Goal: Find specific page/section: Find specific page/section

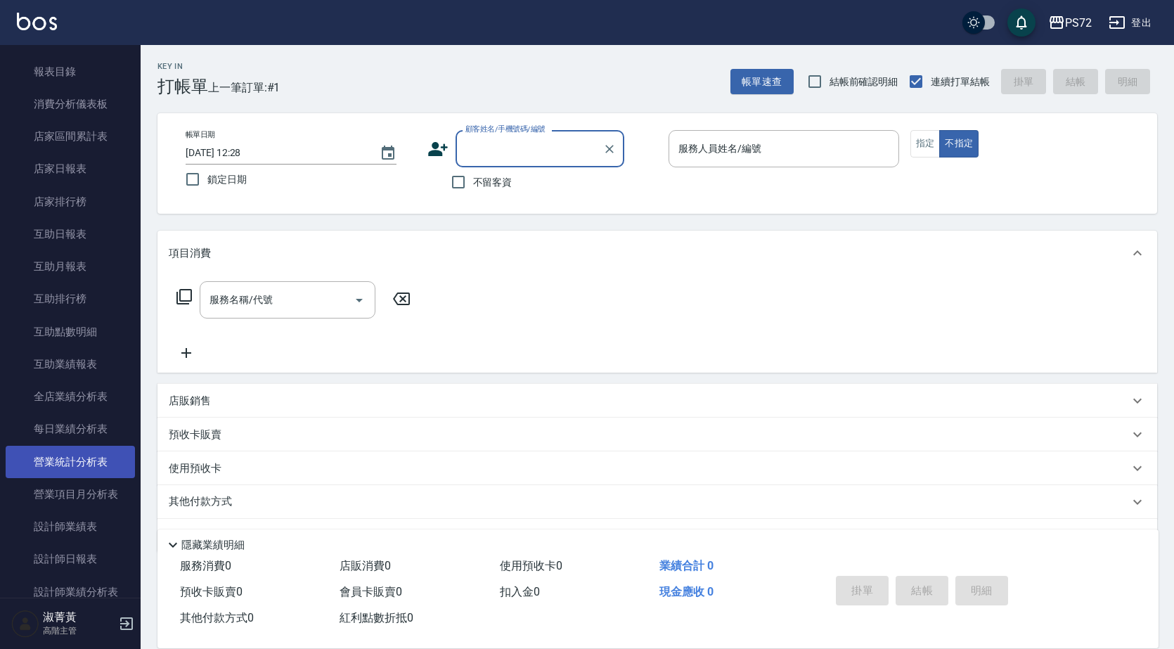
scroll to position [633, 0]
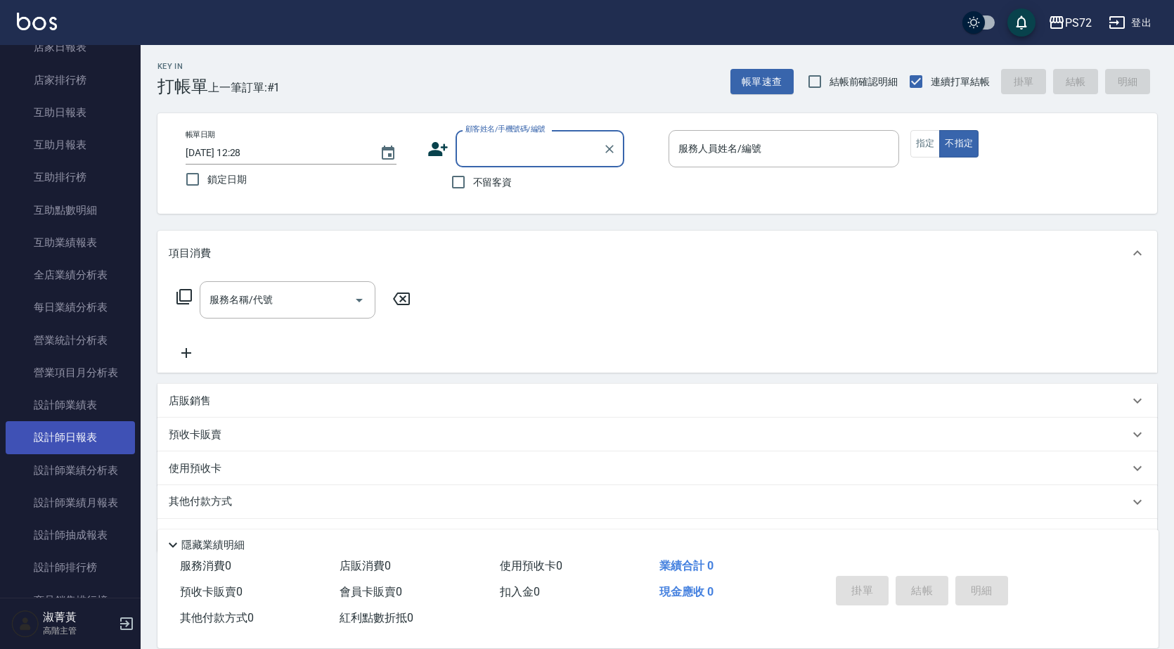
click at [95, 439] on link "設計師日報表" at bounding box center [70, 437] width 129 height 32
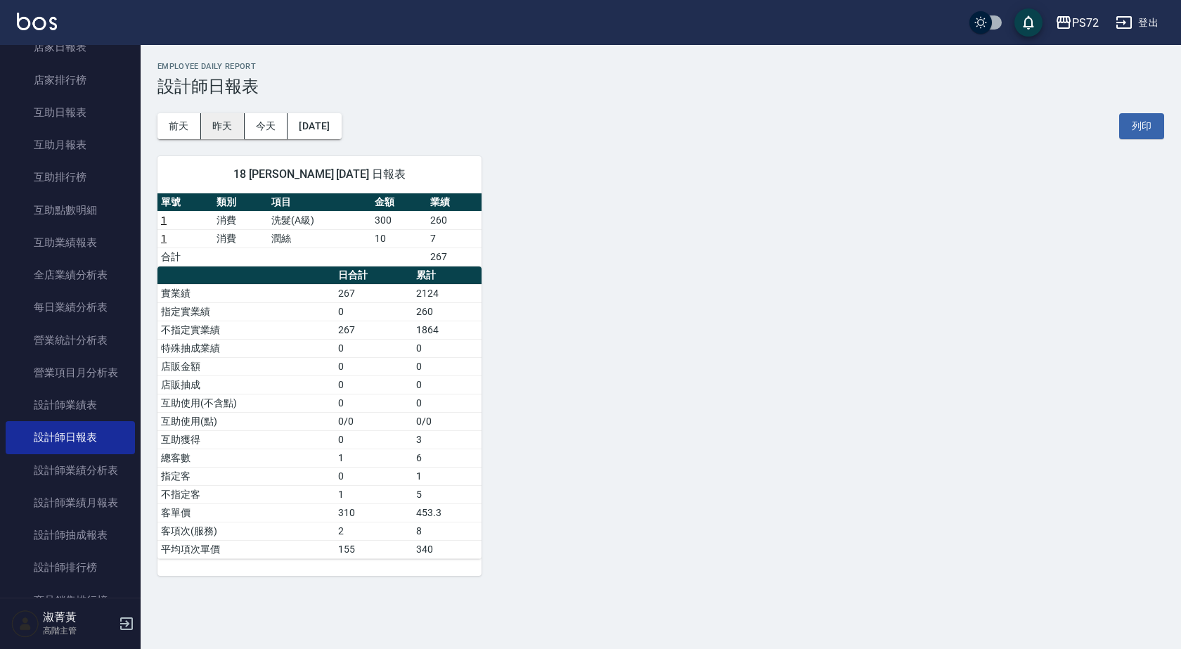
click at [233, 127] on button "昨天" at bounding box center [223, 126] width 44 height 26
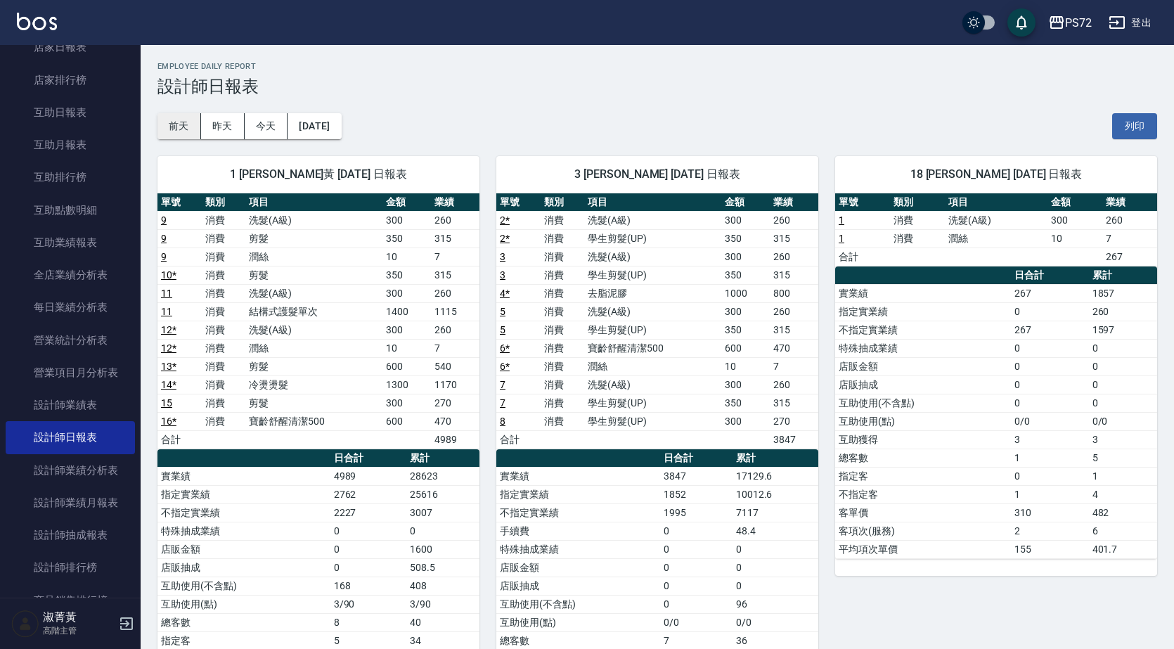
click at [176, 127] on button "前天" at bounding box center [179, 126] width 44 height 26
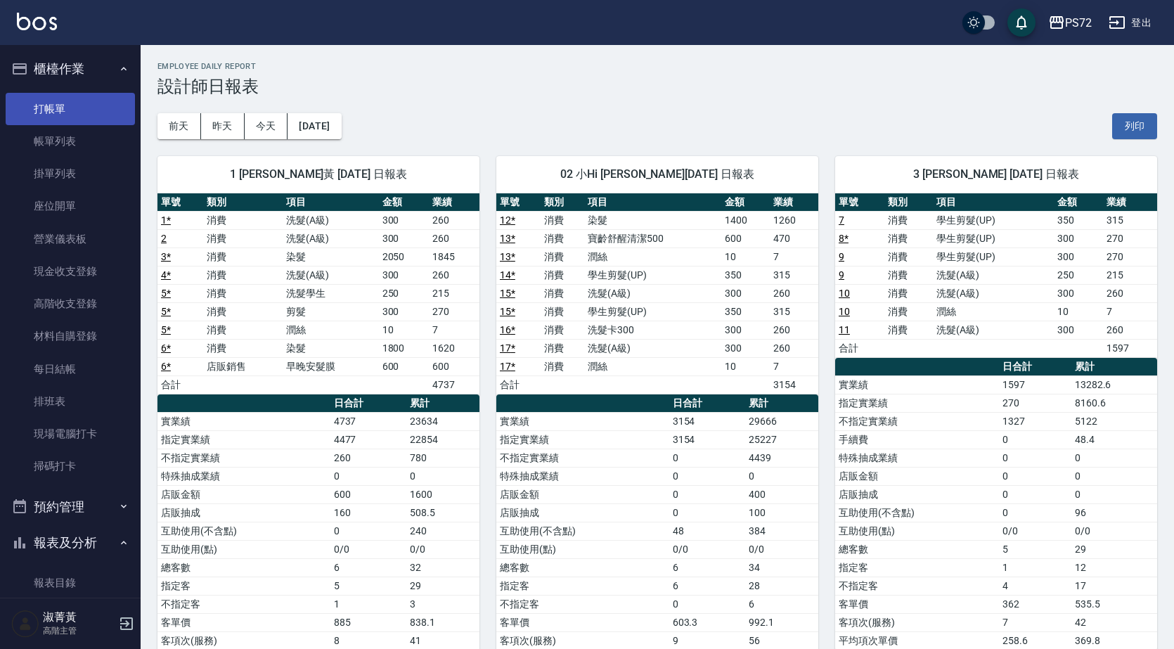
click at [76, 111] on link "打帳單" at bounding box center [70, 109] width 129 height 32
